Goal: Task Accomplishment & Management: Use online tool/utility

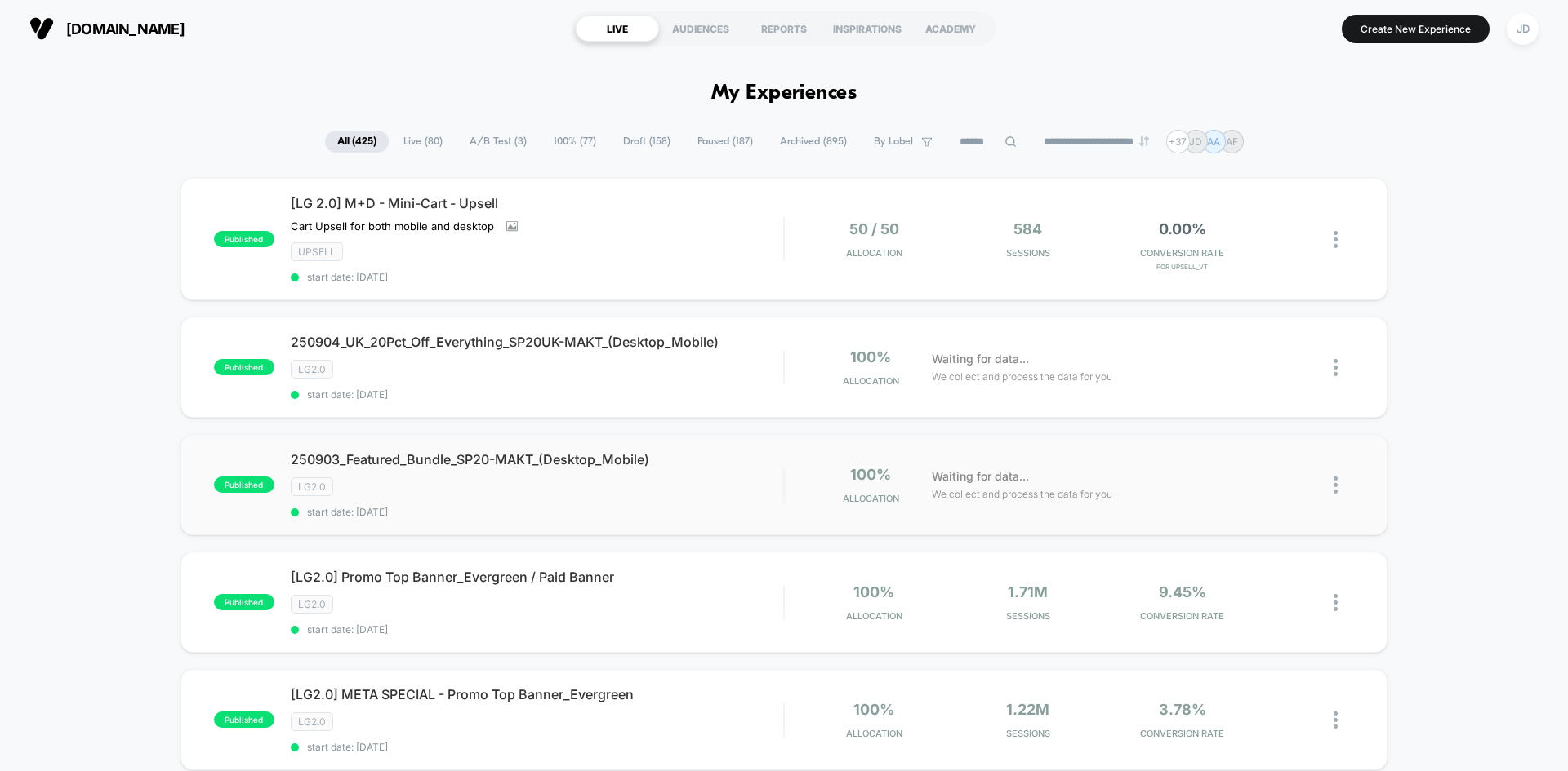
click at [1338, 481] on img at bounding box center [1335, 485] width 4 height 17
click at [1252, 394] on div "Edit" at bounding box center [1252, 391] width 147 height 36
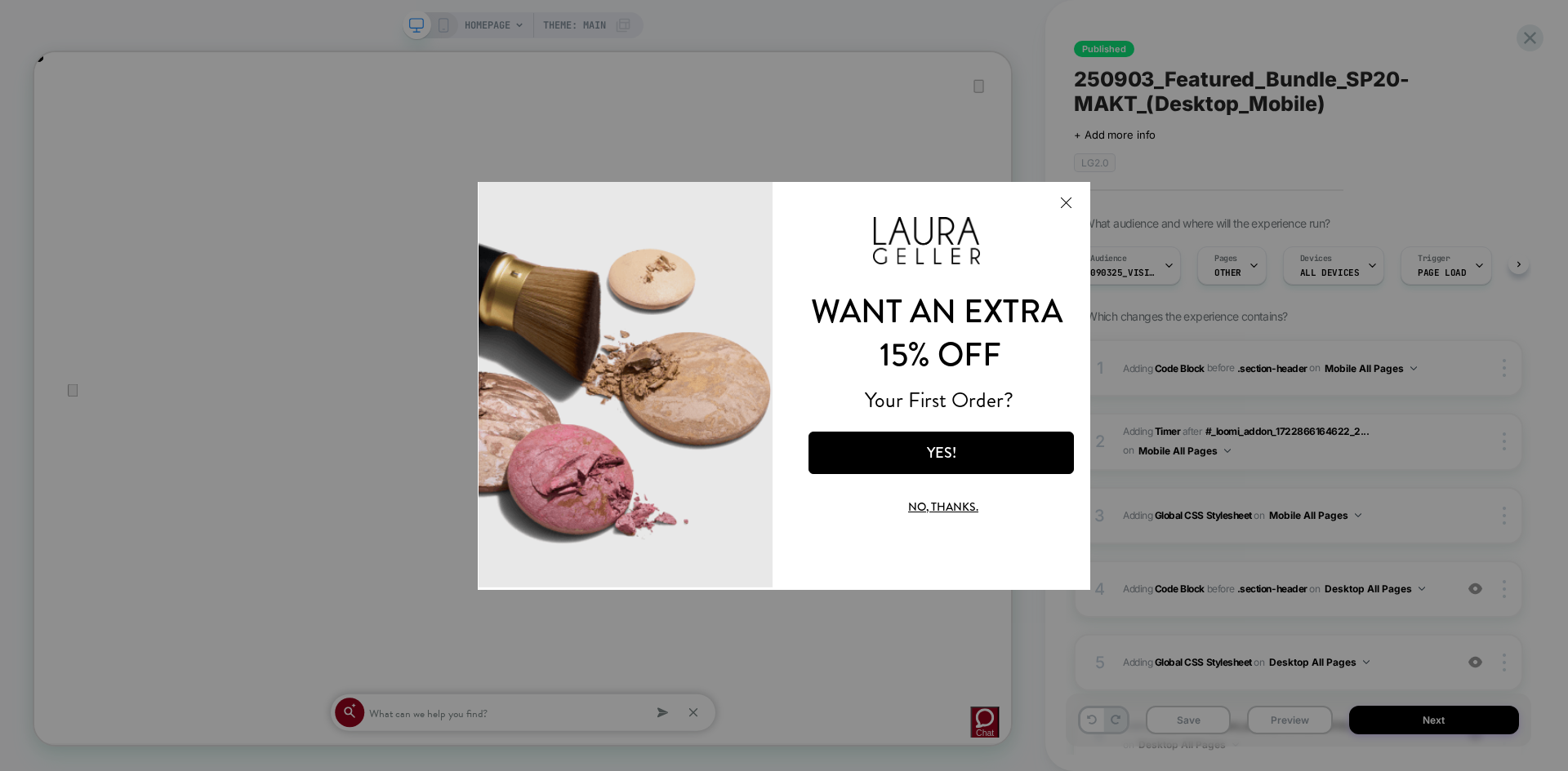
click at [1064, 201] on button "Close Modal" at bounding box center [1065, 201] width 44 height 39
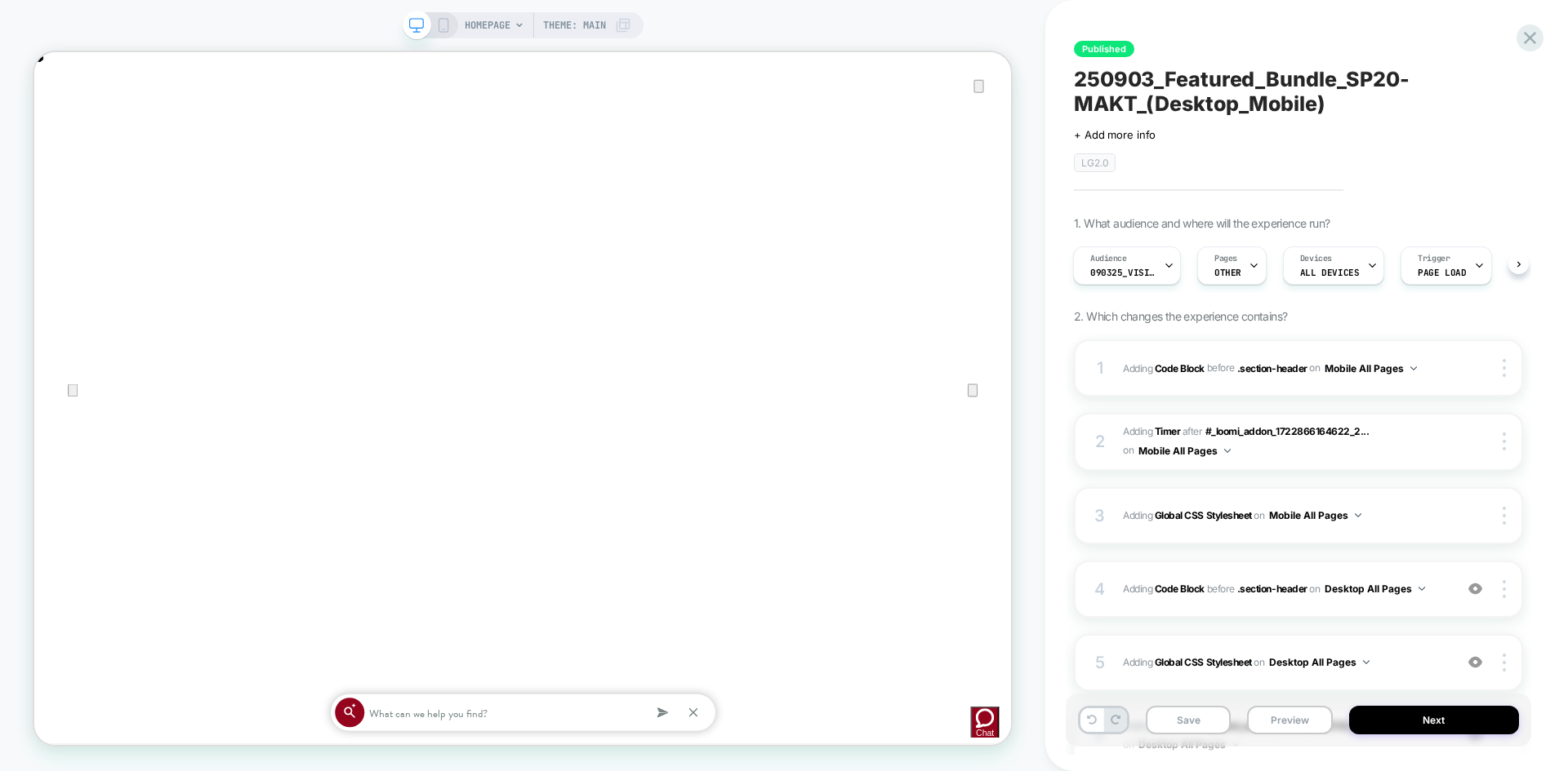
scroll to position [0, 2604]
click at [56, 129] on icon "Close" at bounding box center [50, 134] width 11 height 11
drag, startPoint x: 441, startPoint y: 25, endPoint x: 424, endPoint y: 29, distance: 17.5
click at [441, 25] on icon at bounding box center [443, 25] width 15 height 15
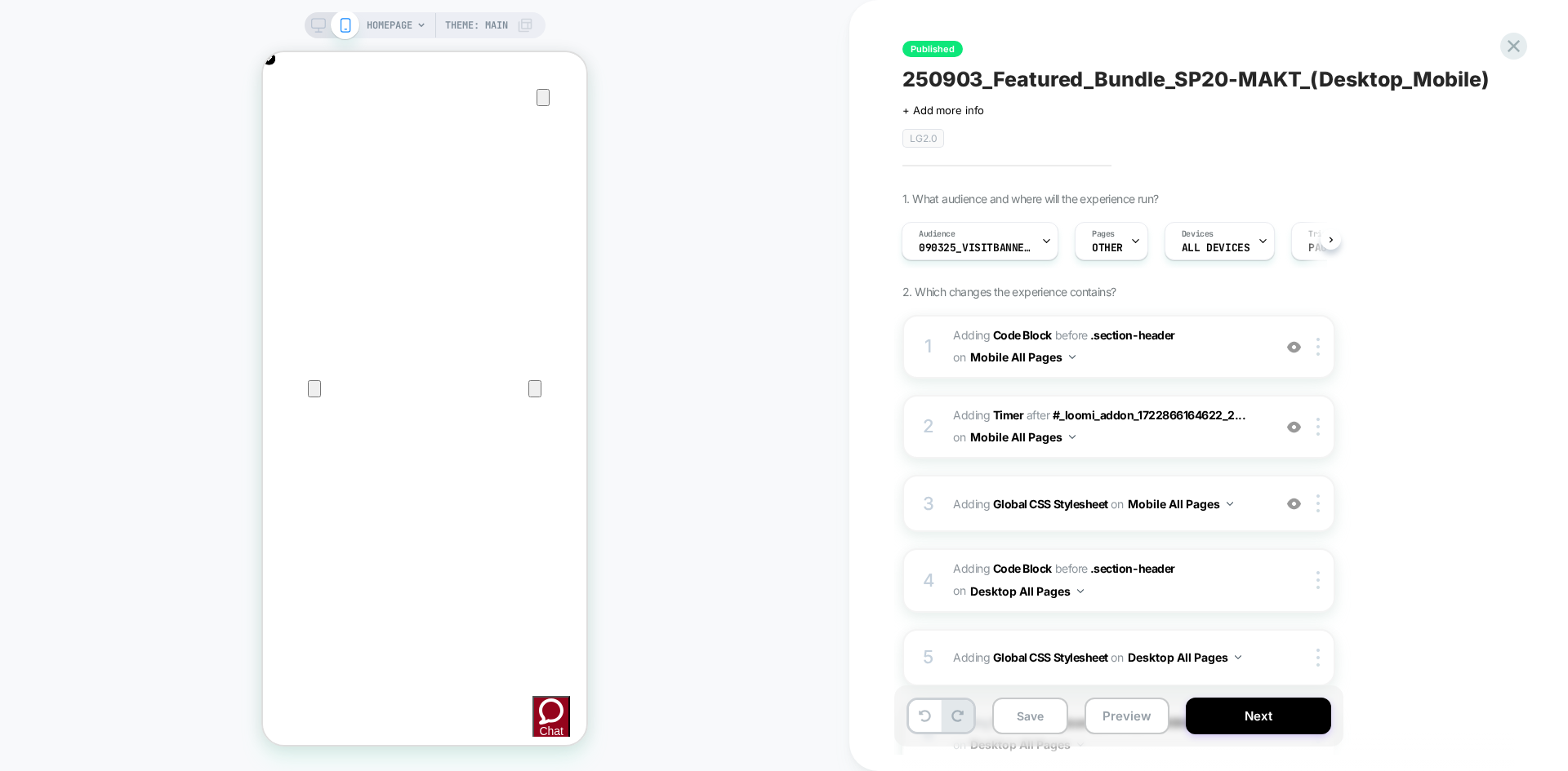
scroll to position [0, 647]
click at [322, 31] on icon at bounding box center [318, 25] width 15 height 15
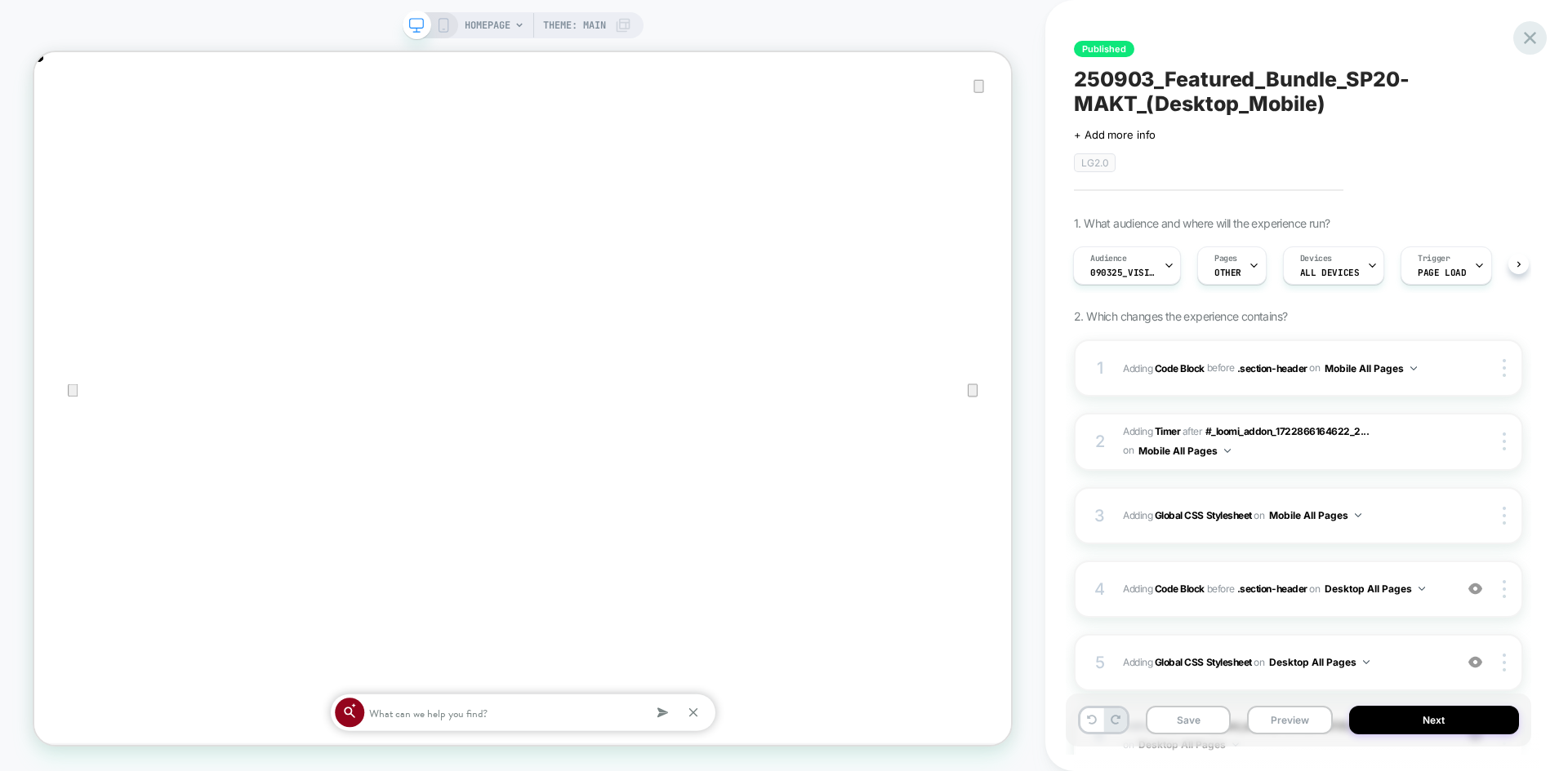
click at [1521, 38] on icon at bounding box center [1529, 37] width 22 height 22
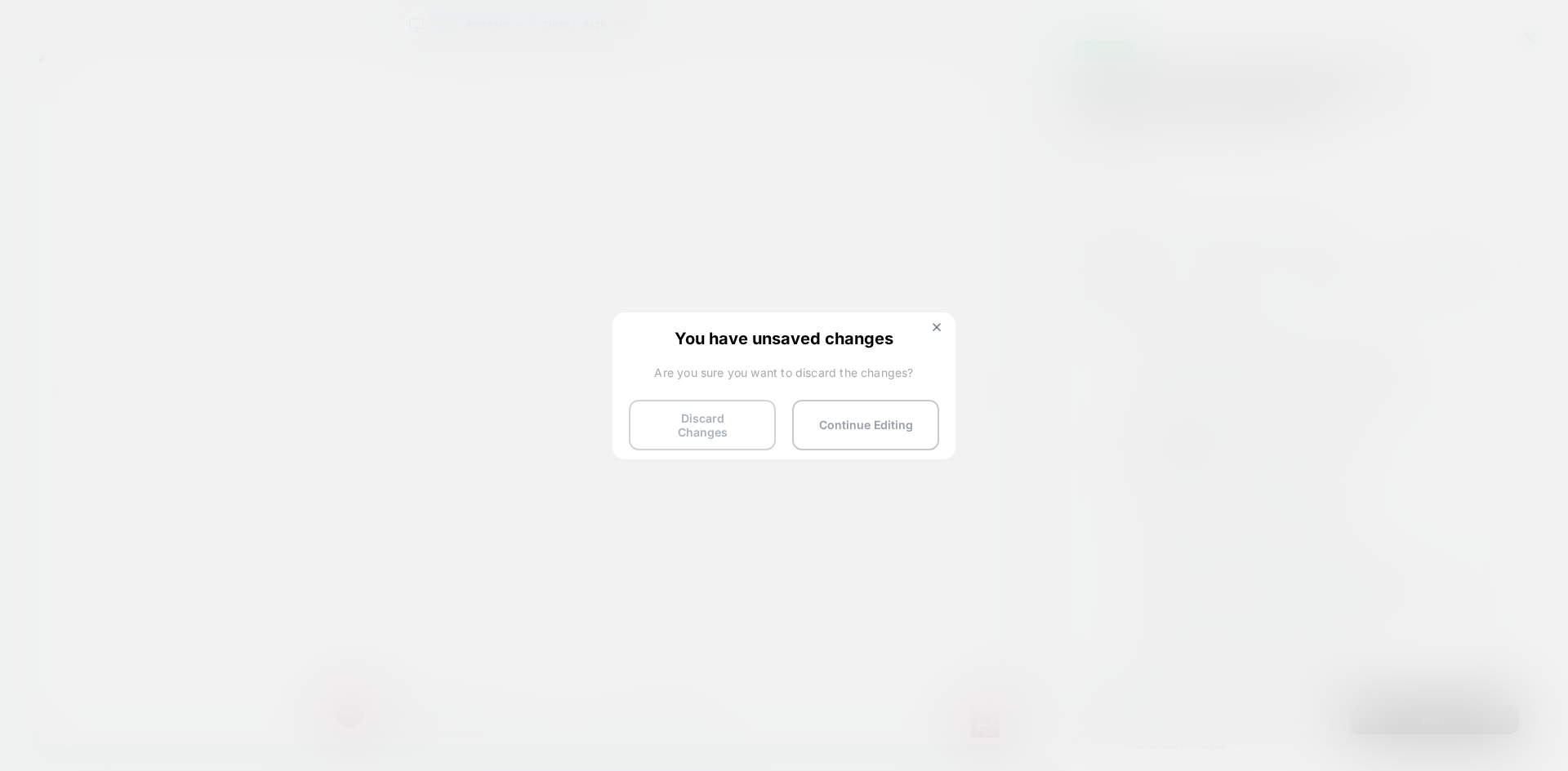
scroll to position [0, 1302]
click at [696, 415] on button "Discard Changes" at bounding box center [702, 425] width 147 height 50
